Goal: Task Accomplishment & Management: Use online tool/utility

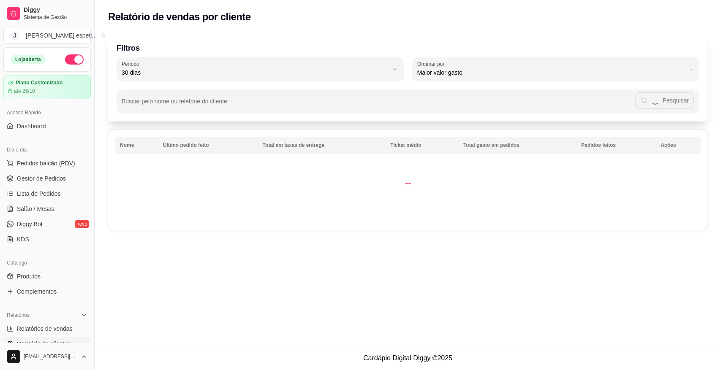
select select "30"
select select "HIGHEST_TOTAL_SPENT_WITH_ORDERS"
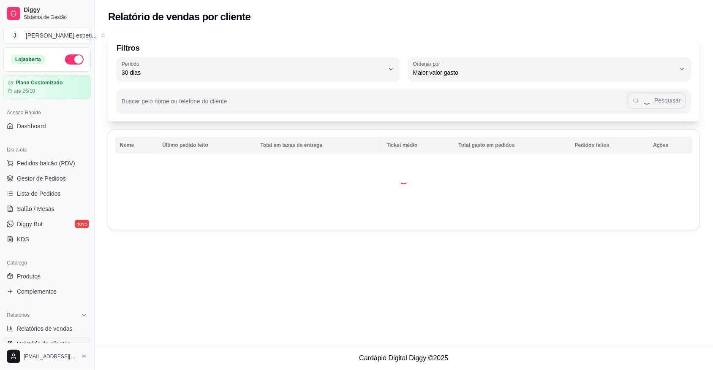
scroll to position [53, 0]
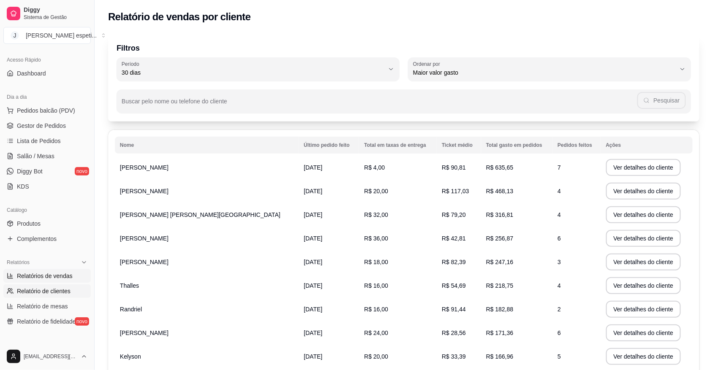
click at [73, 273] on link "Relatórios de vendas" at bounding box center [46, 276] width 87 height 14
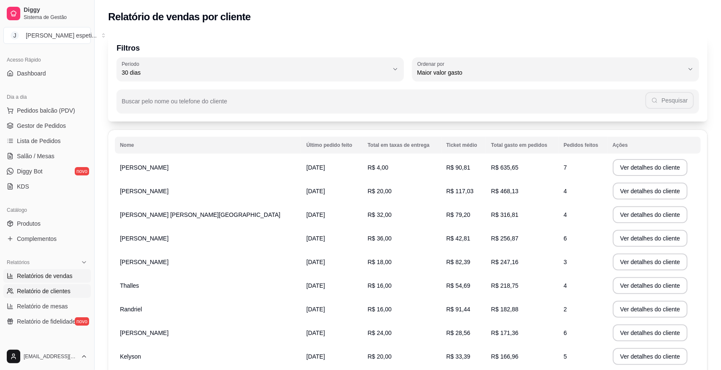
select select "ALL"
select select "0"
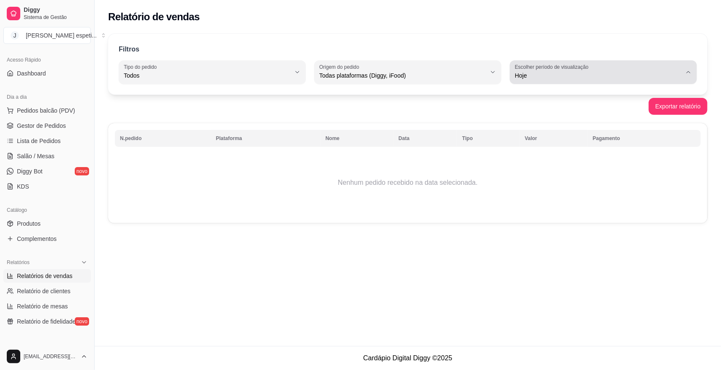
click at [689, 76] on button "Escolher período de visualização Hoje" at bounding box center [603, 72] width 187 height 24
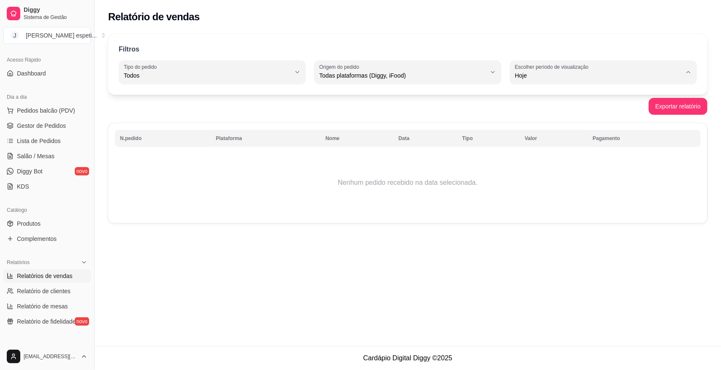
click at [549, 112] on span "Ontem" at bounding box center [599, 110] width 158 height 8
type input "1"
select select "1"
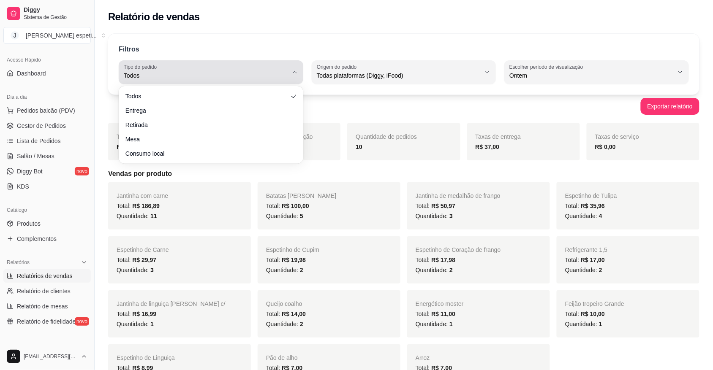
click at [293, 74] on icon "button" at bounding box center [294, 72] width 7 height 7
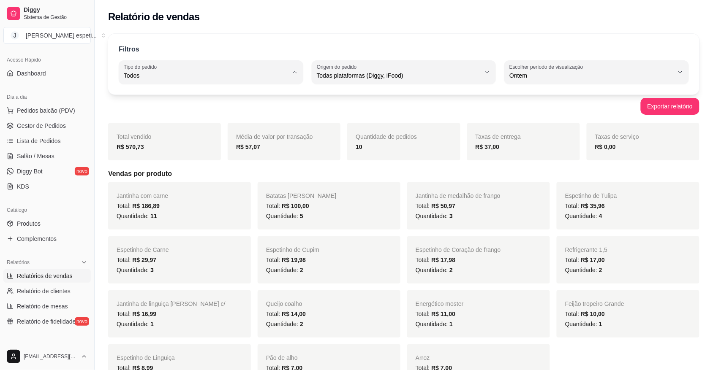
click at [235, 111] on span "Entrega" at bounding box center [207, 110] width 156 height 8
type input "DELIVERY"
select select "DELIVERY"
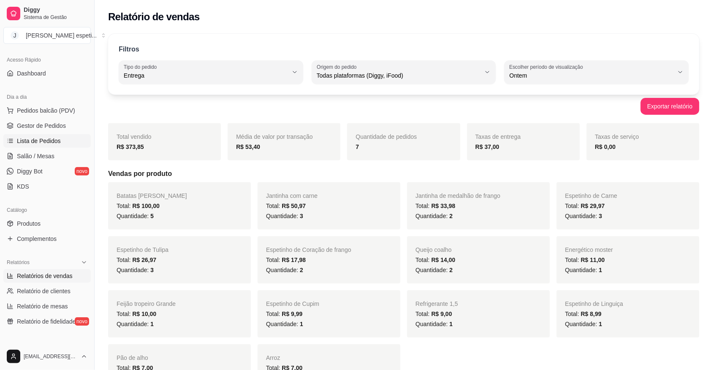
click at [46, 139] on span "Lista de Pedidos" at bounding box center [39, 141] width 44 height 8
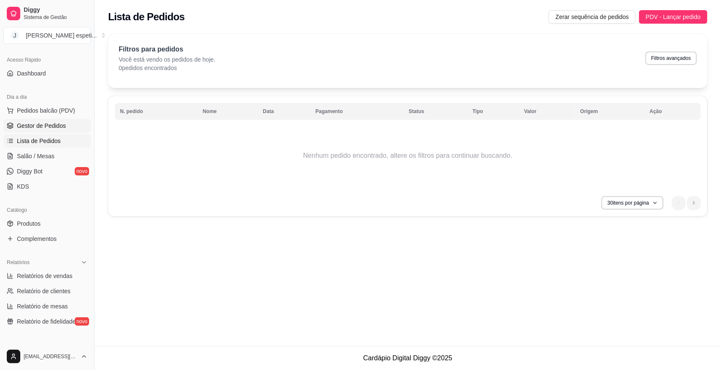
click at [53, 128] on span "Gestor de Pedidos" at bounding box center [41, 126] width 49 height 8
